Goal: Download file/media

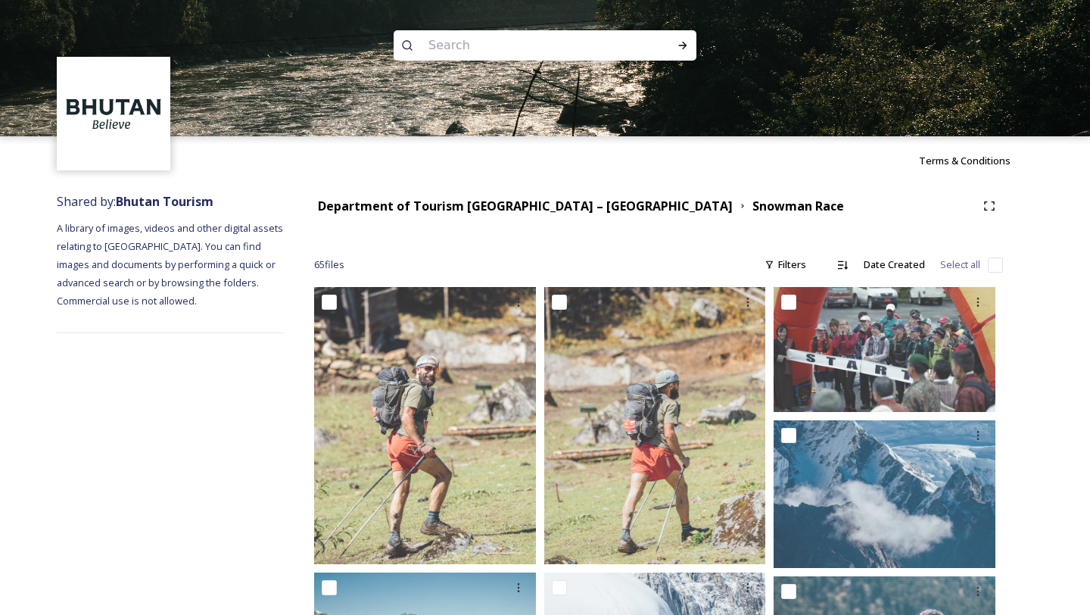
click at [536, 197] on div "Department of Tourism [GEOGRAPHIC_DATA] – [GEOGRAPHIC_DATA]" at bounding box center [525, 206] width 415 height 19
click at [530, 206] on strong "Department of Tourism [GEOGRAPHIC_DATA] – [GEOGRAPHIC_DATA]" at bounding box center [525, 206] width 415 height 17
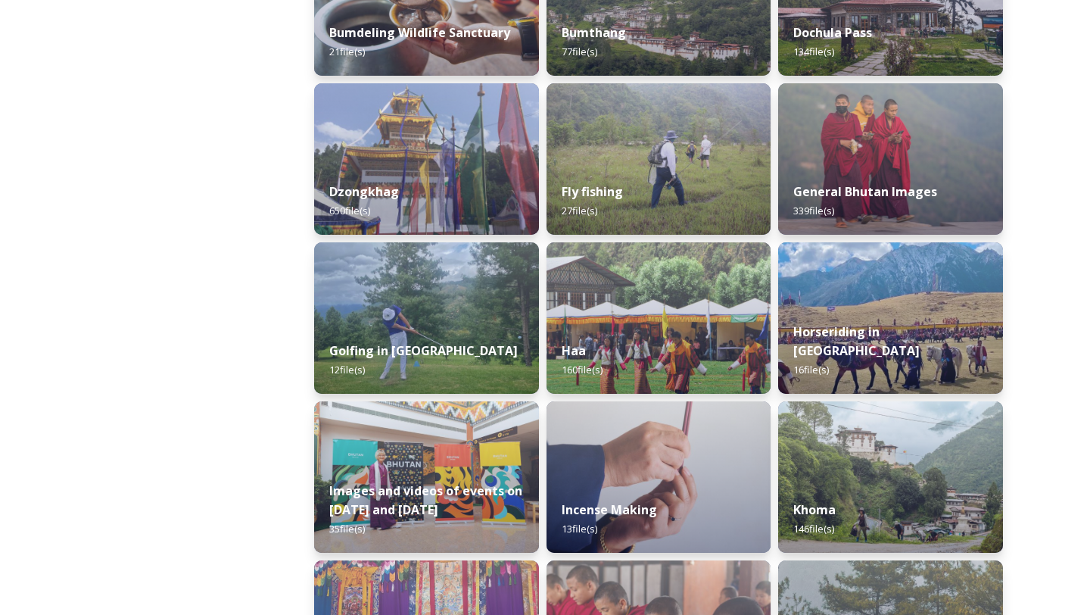
scroll to position [510, 0]
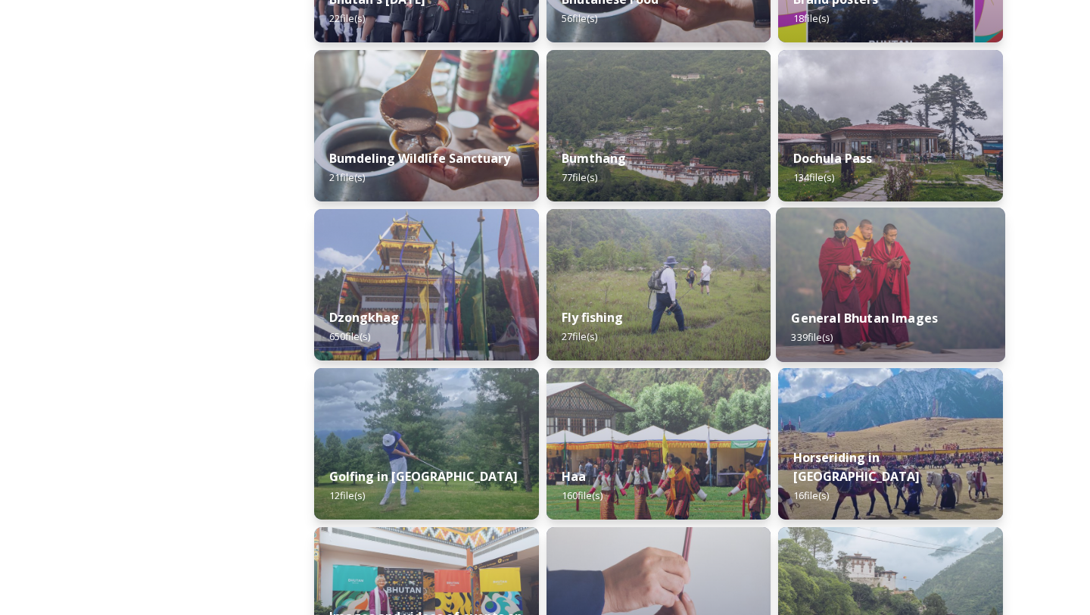
click at [877, 318] on strong "General Bhutan Images" at bounding box center [865, 318] width 147 height 17
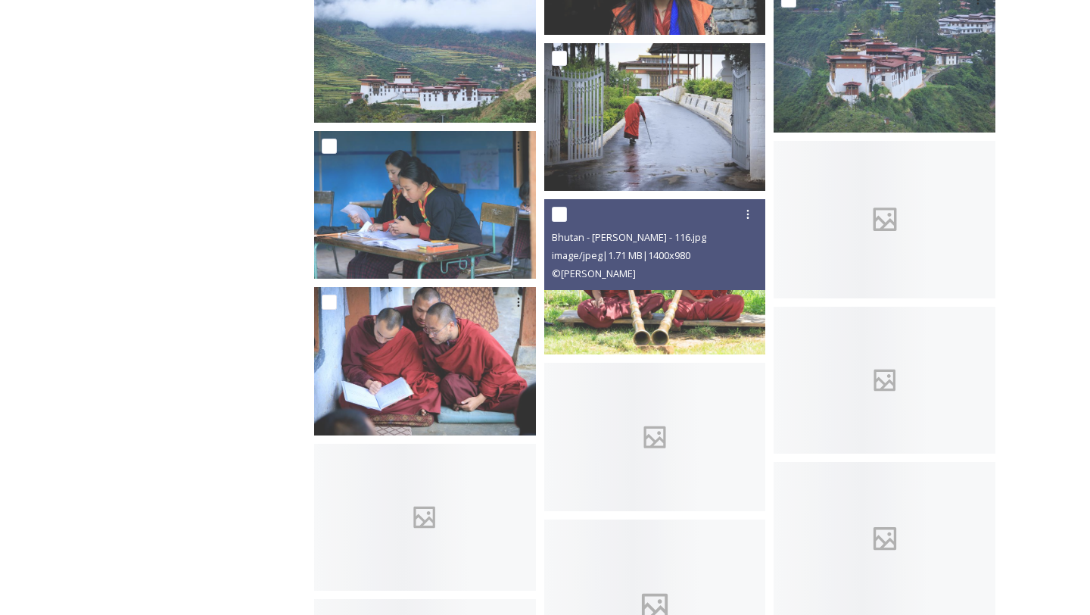
scroll to position [15386, 0]
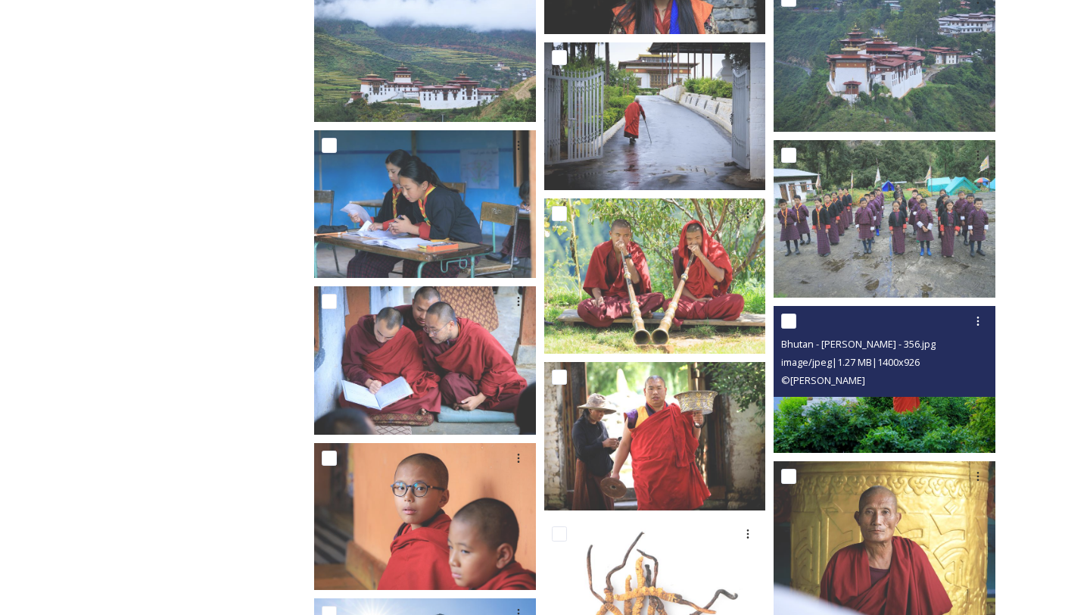
click at [883, 405] on img at bounding box center [885, 379] width 222 height 147
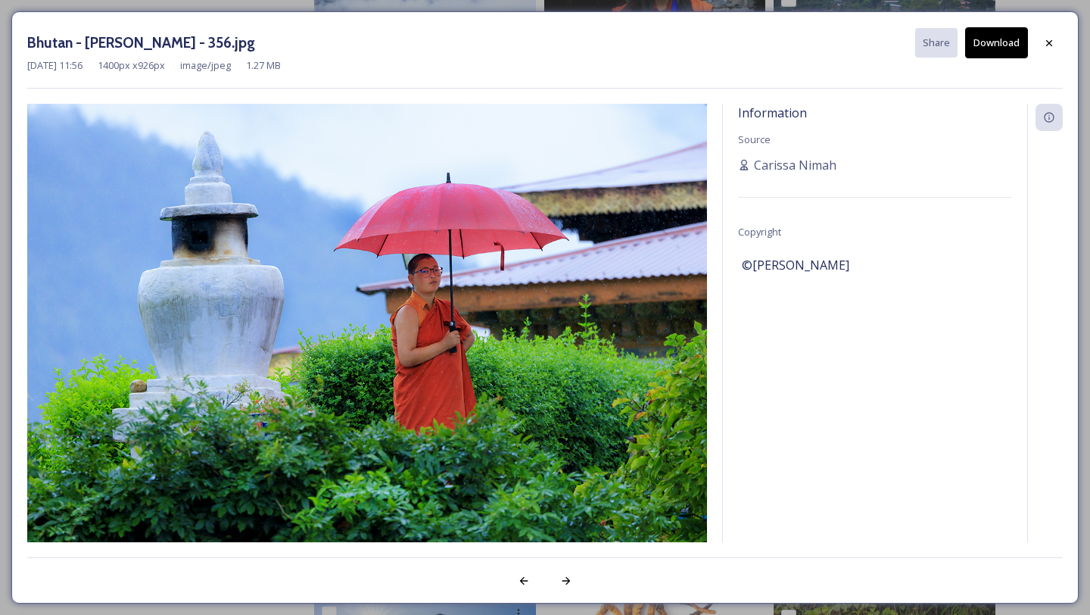
click at [985, 37] on button "Download" at bounding box center [996, 42] width 63 height 31
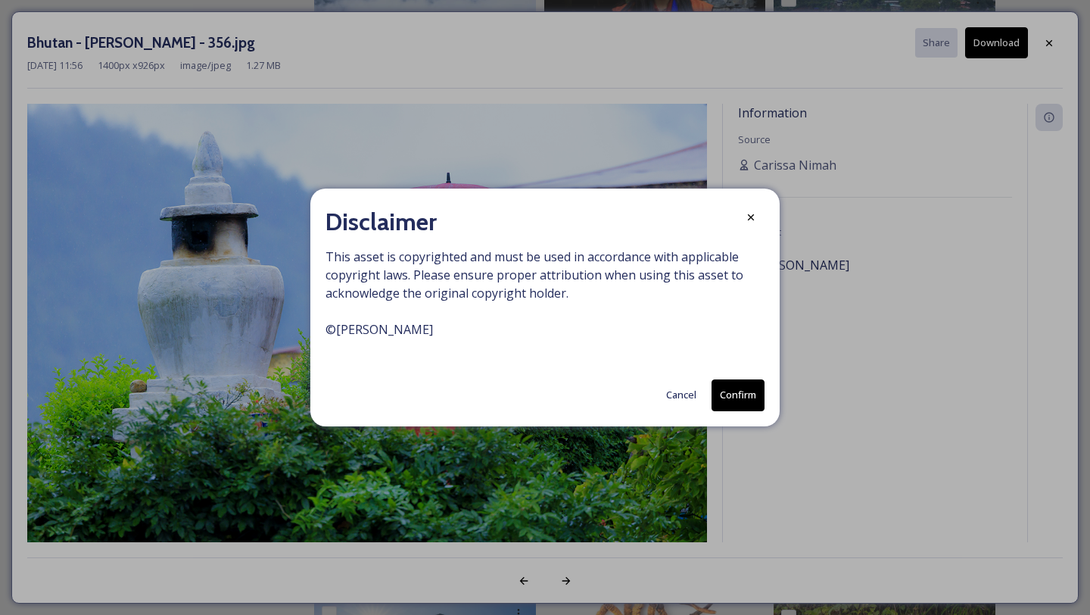
click at [724, 401] on button "Confirm" at bounding box center [738, 394] width 53 height 31
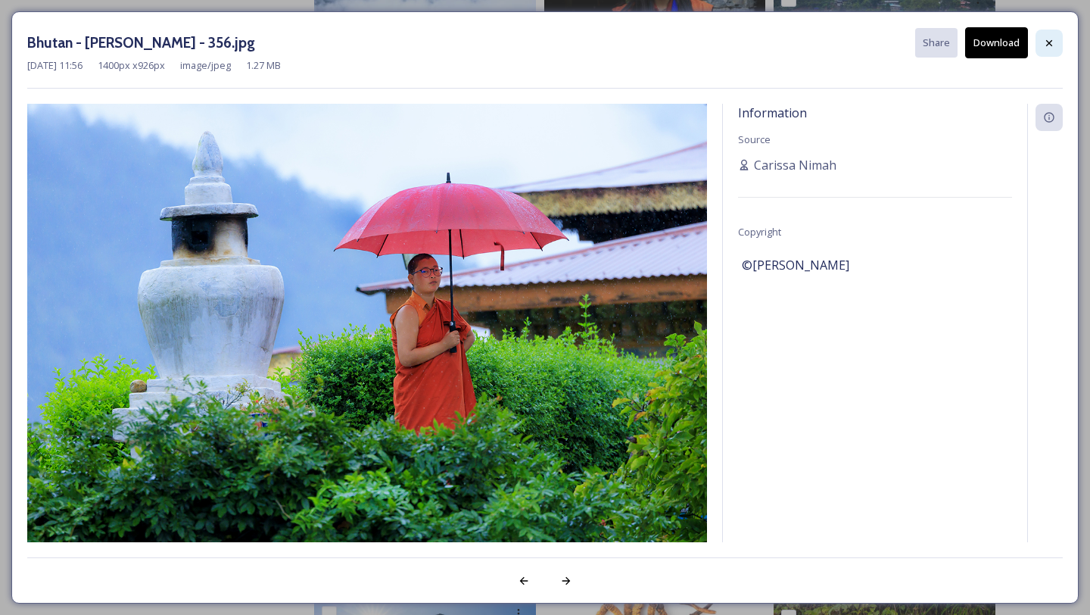
click at [1039, 42] on div at bounding box center [1049, 43] width 27 height 27
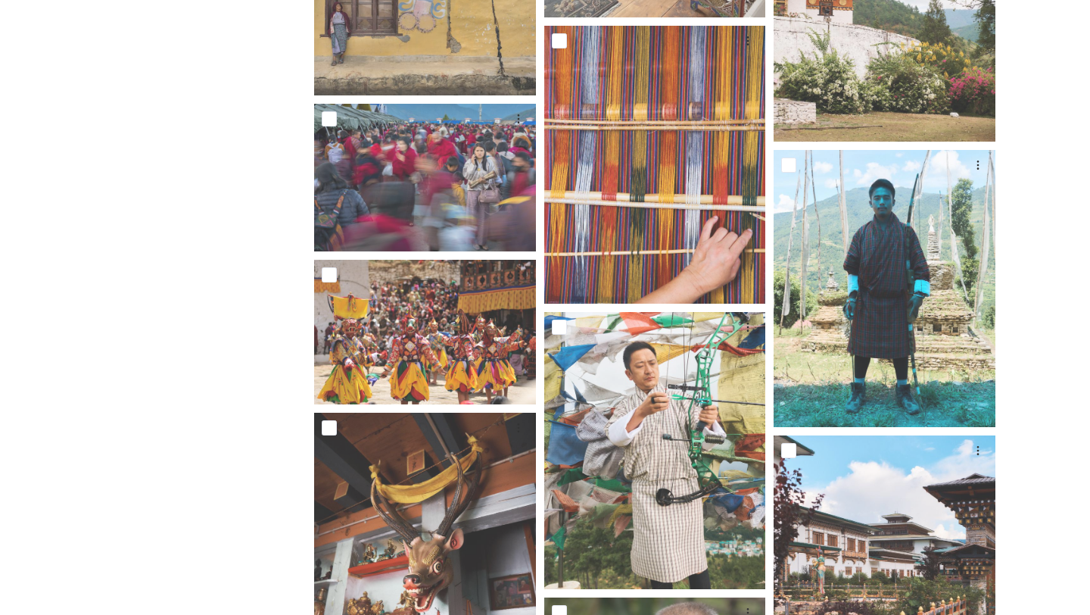
scroll to position [12890, 0]
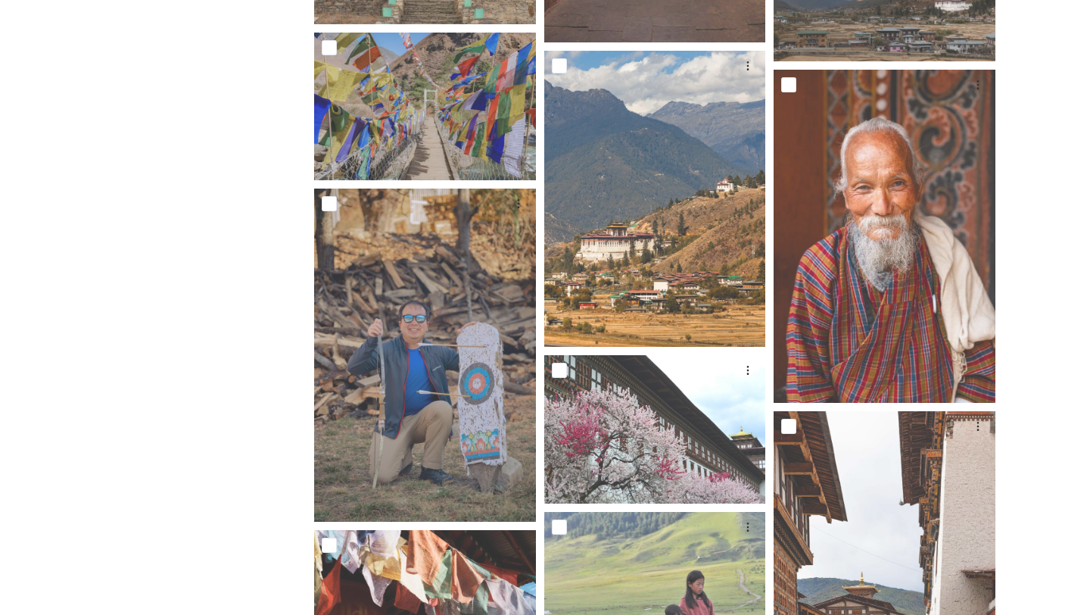
scroll to position [24334, 0]
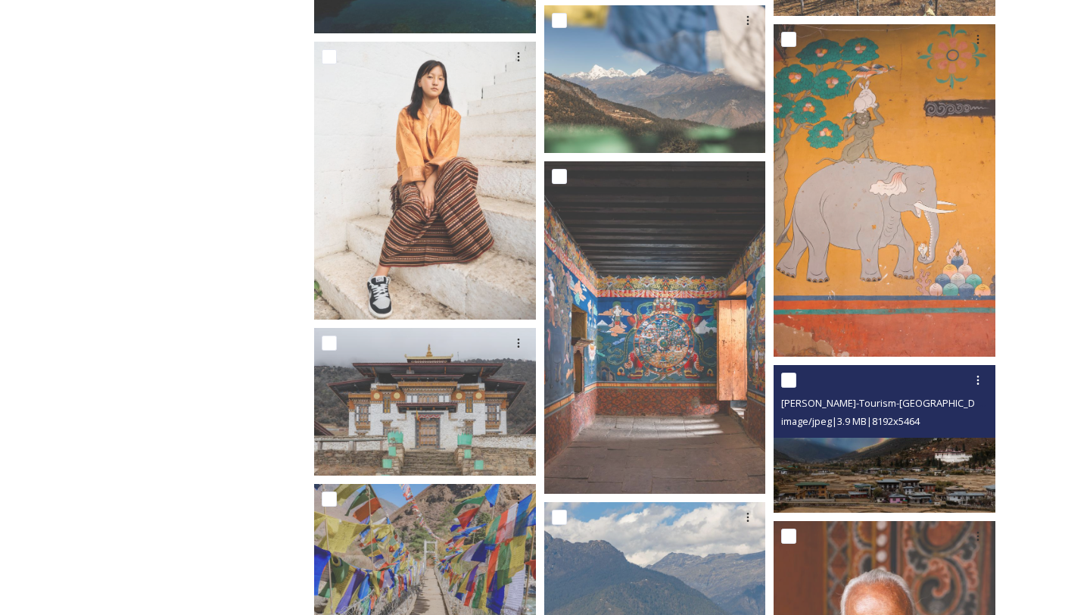
click at [918, 439] on img at bounding box center [885, 439] width 222 height 148
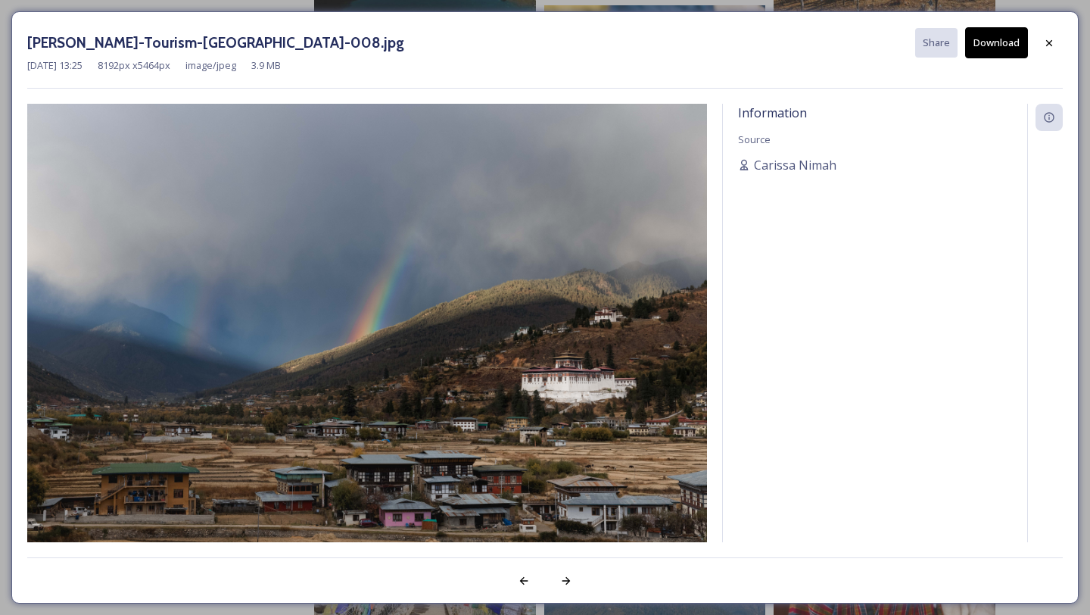
click at [997, 37] on button "Download" at bounding box center [996, 42] width 63 height 31
click at [1055, 52] on div at bounding box center [1049, 43] width 27 height 27
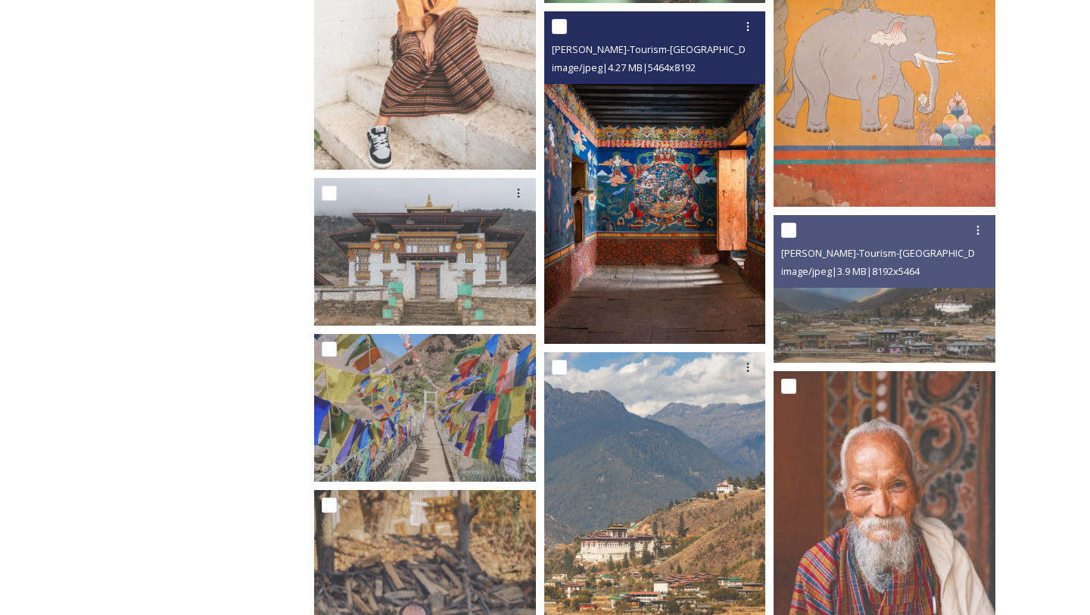
scroll to position [24585, 0]
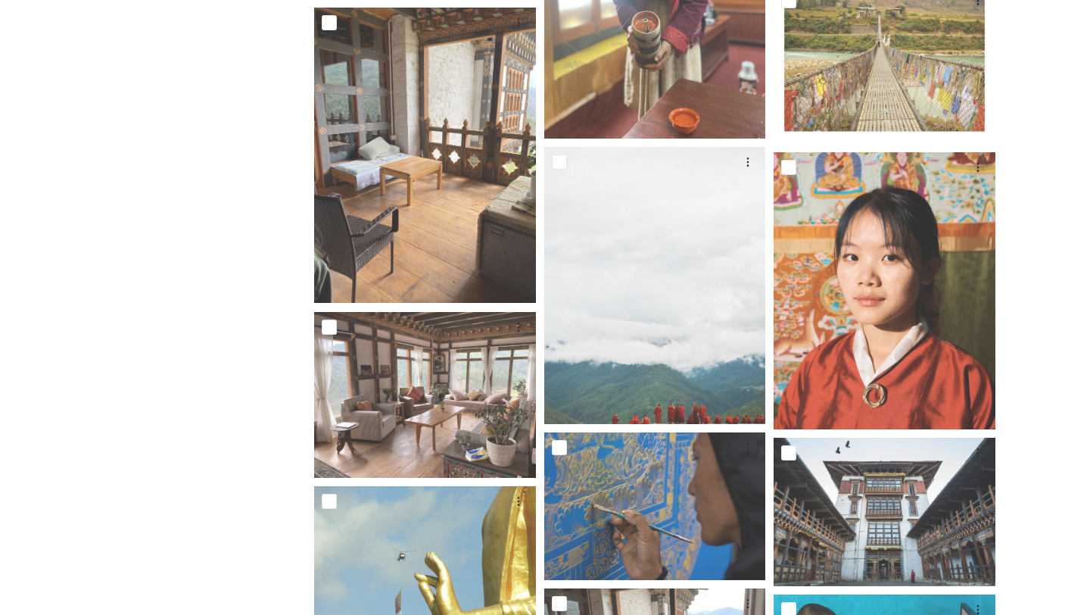
scroll to position [0, 0]
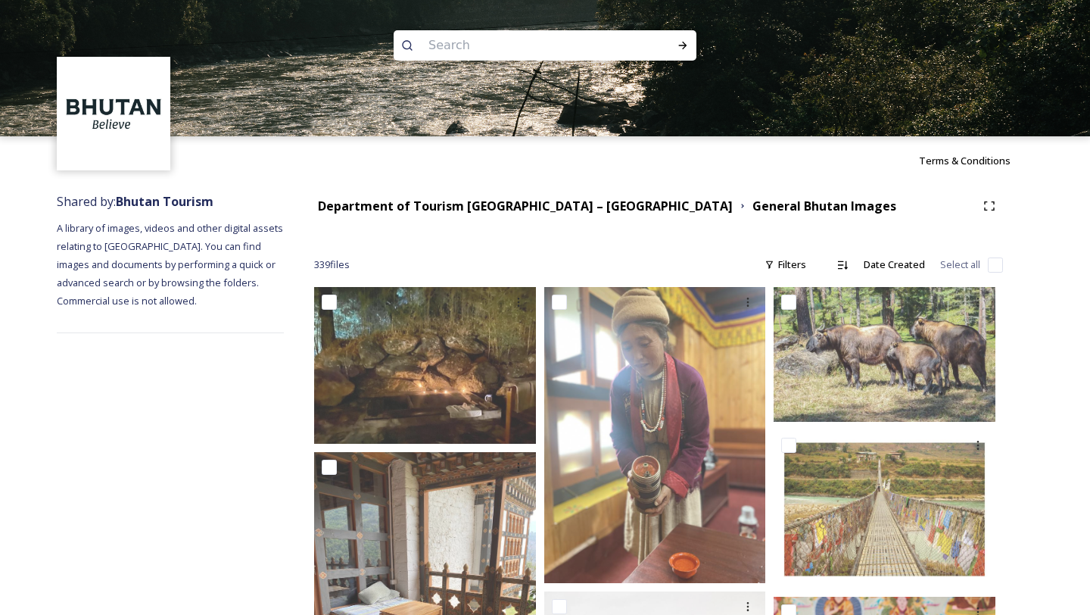
click at [545, 45] on input at bounding box center [524, 45] width 207 height 33
type input "rainy"
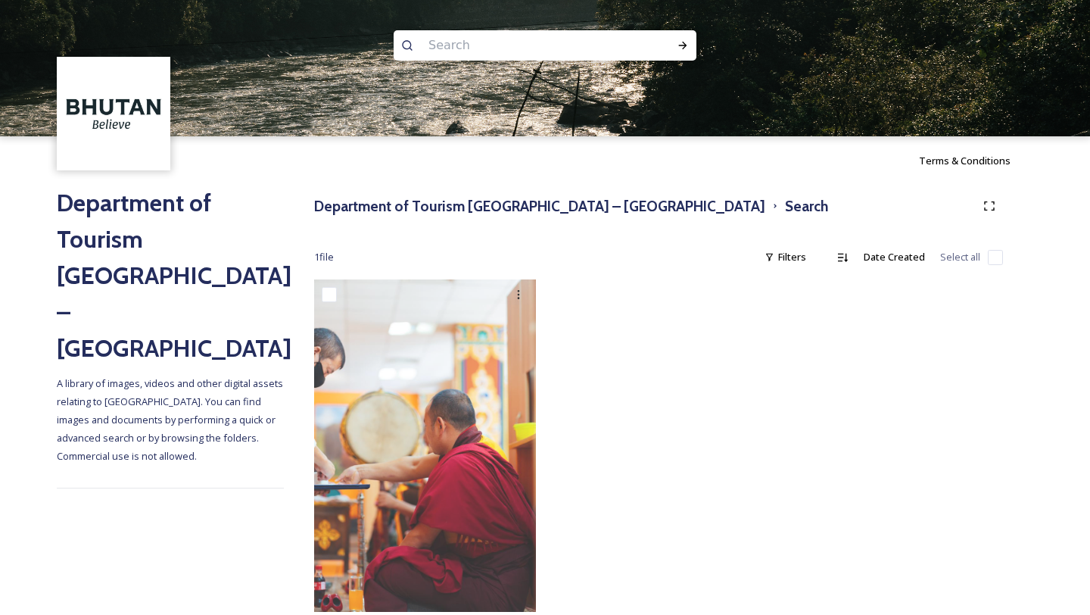
click at [525, 37] on input at bounding box center [524, 45] width 207 height 33
type input "rainy"
click at [462, 48] on input at bounding box center [554, 45] width 189 height 33
type input "rain"
